Goal: Use online tool/utility: Use online tool/utility

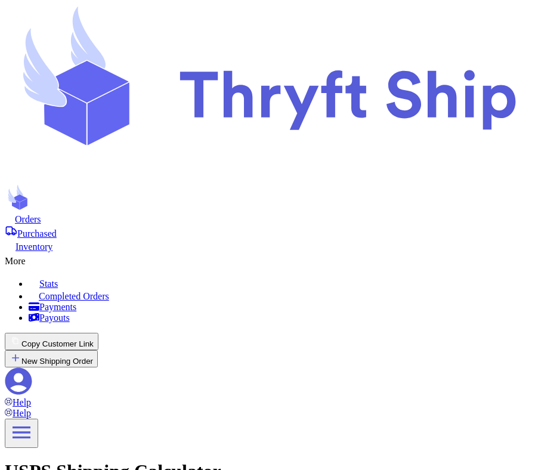
type input "84116"
type input "85116"
type input "1"
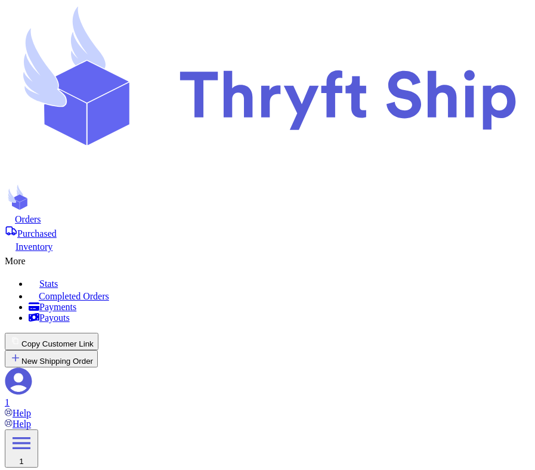
type input "1"
type input "2"
type input "3"
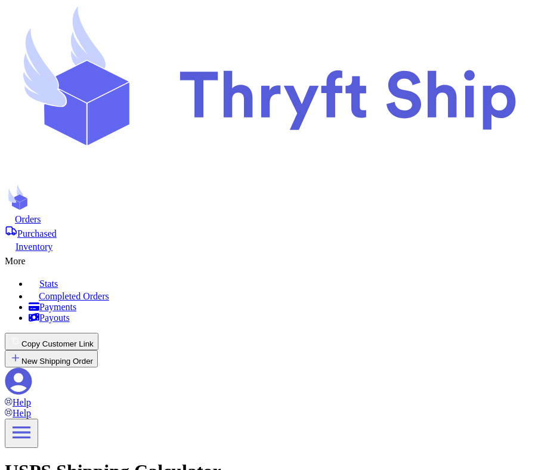
type input "84116"
type input "85116"
type input "1"
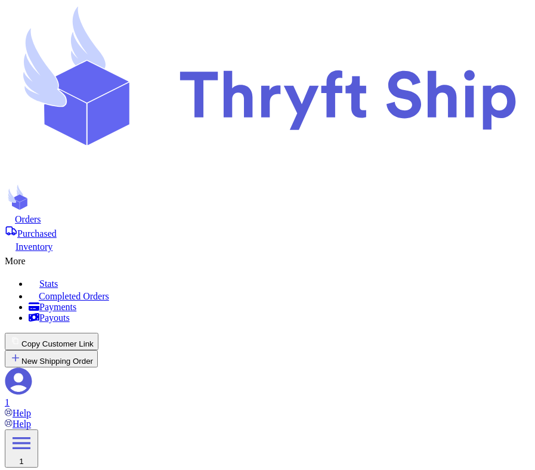
type input "2"
type input "3"
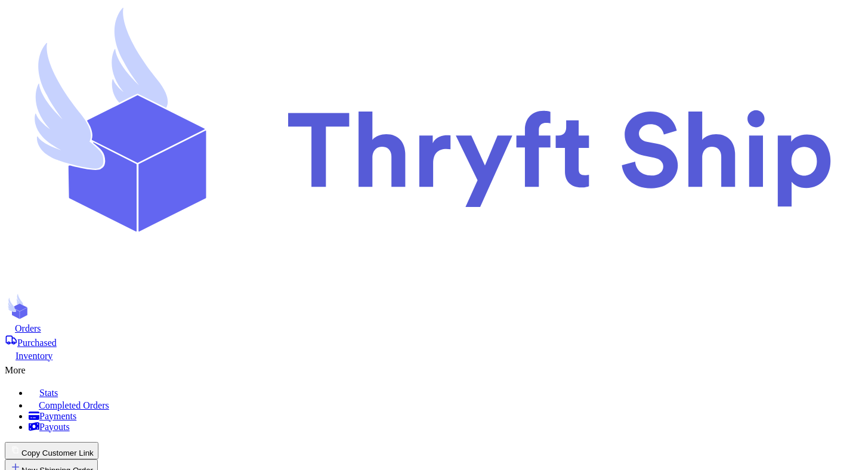
scroll to position [1257, 0]
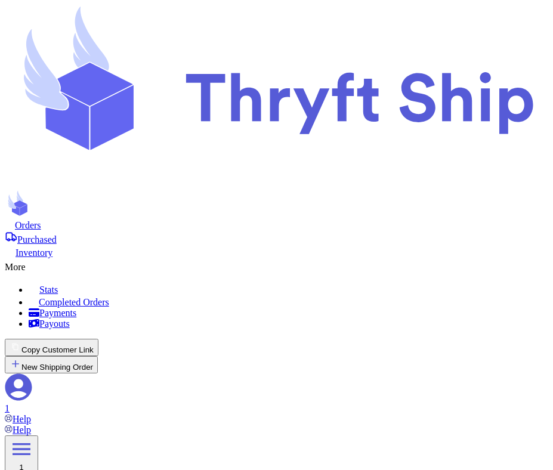
scroll to position [775, 0]
type input "84116"
type input "85116"
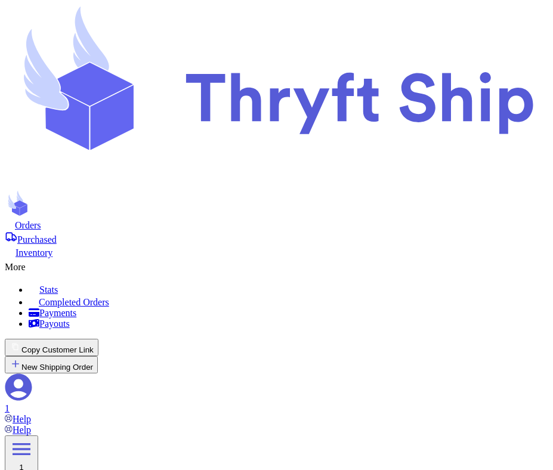
type input "1"
type input "2"
type input "3"
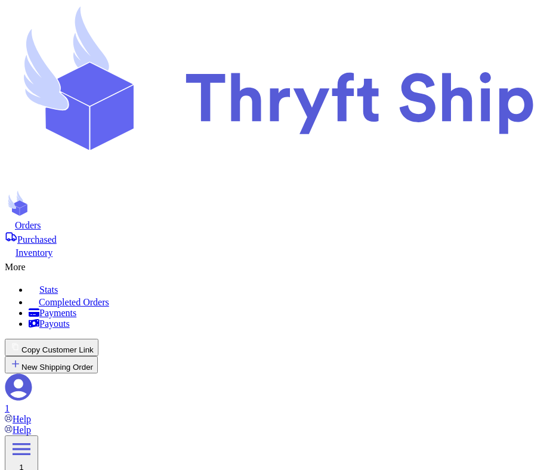
scroll to position [1196, 0]
type input "84116"
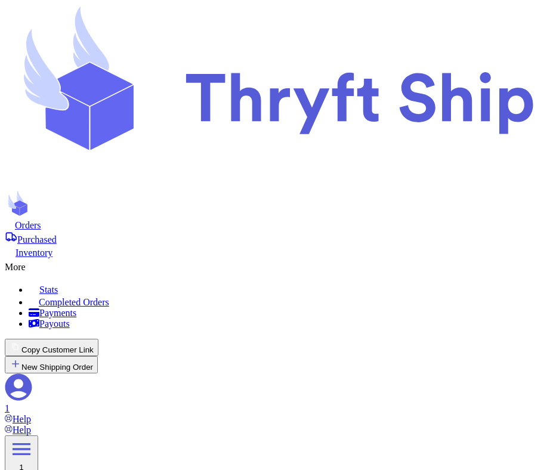
type input "85116"
type input "1"
type input "2"
type input "3"
